Goal: Book appointment/travel/reservation

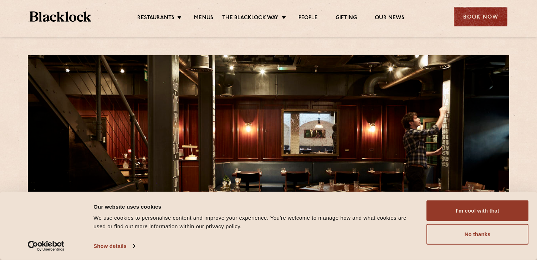
click at [483, 20] on div "Book Now" at bounding box center [481, 17] width 54 height 20
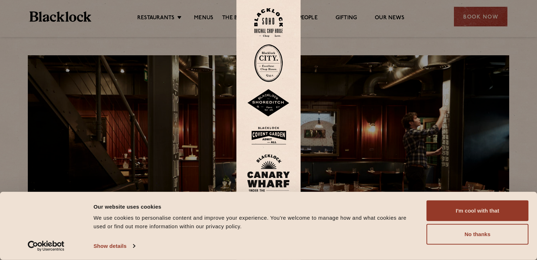
click at [278, 23] on img at bounding box center [268, 22] width 29 height 29
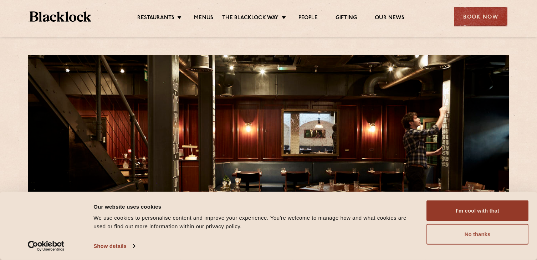
drag, startPoint x: 469, startPoint y: 232, endPoint x: 465, endPoint y: 229, distance: 4.4
click at [469, 232] on button "No thanks" at bounding box center [478, 234] width 102 height 21
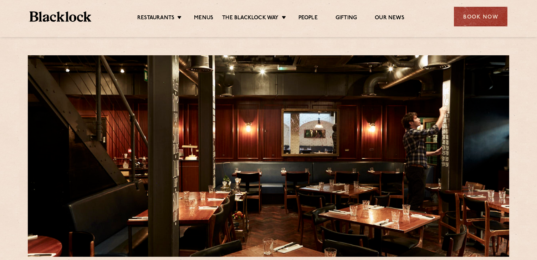
scroll to position [214, 0]
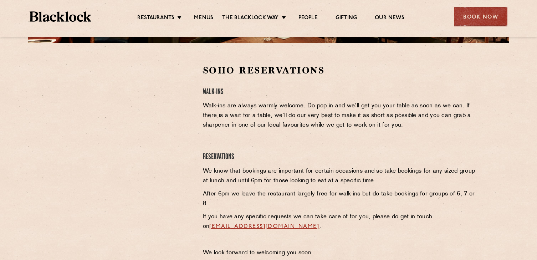
click at [263, 137] on div "Soho Reservations Walk-Ins Walk-ins are always warmly welcome. Do pop in and we…" at bounding box center [340, 162] width 284 height 197
click at [345, 121] on p "Walk-ins are always warmly welcome. Do pop in and we’ll get you your table as s…" at bounding box center [340, 115] width 274 height 29
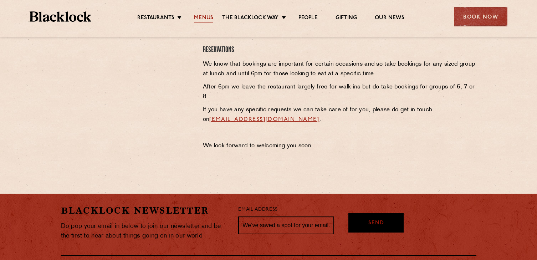
click at [198, 19] on link "Menus" at bounding box center [203, 19] width 19 height 8
